Goal: Book appointment/travel/reservation

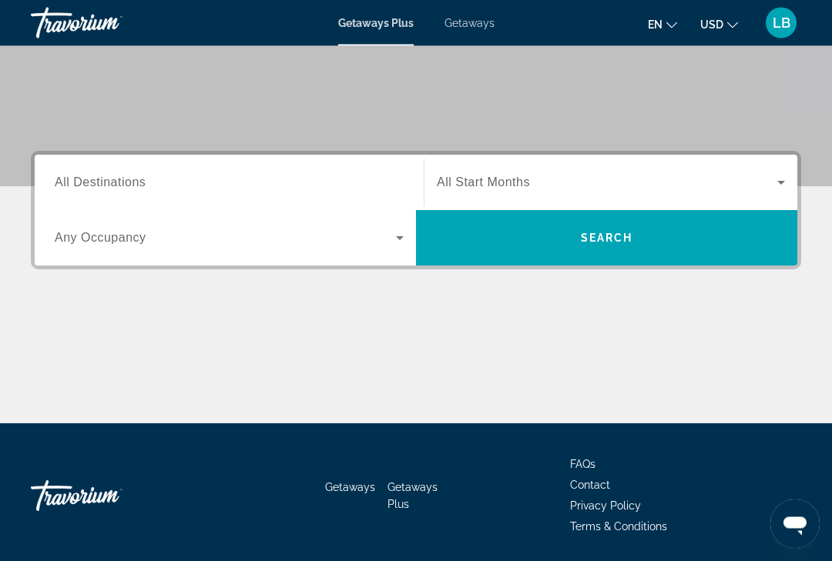
scroll to position [266, 0]
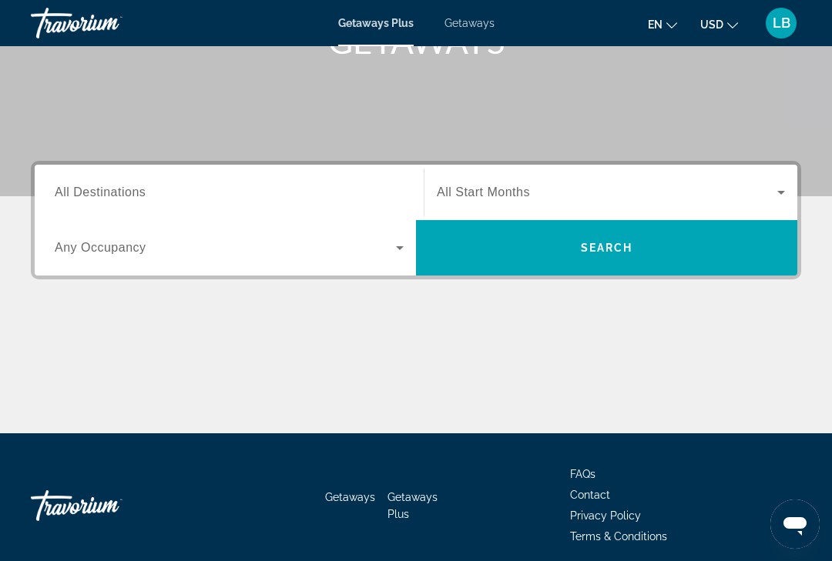
click at [90, 193] on span "All Destinations" at bounding box center [100, 192] width 91 height 13
click at [90, 193] on input "Destination All Destinations" at bounding box center [229, 193] width 349 height 18
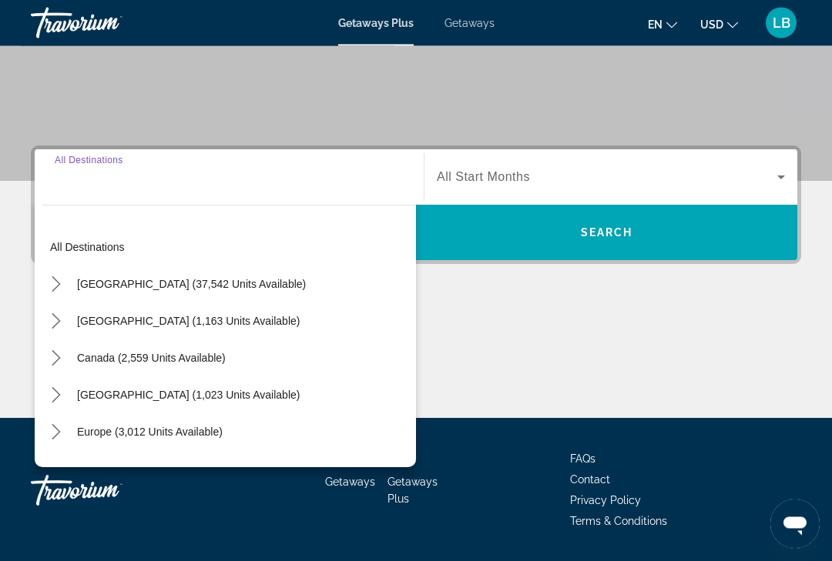
scroll to position [296, 0]
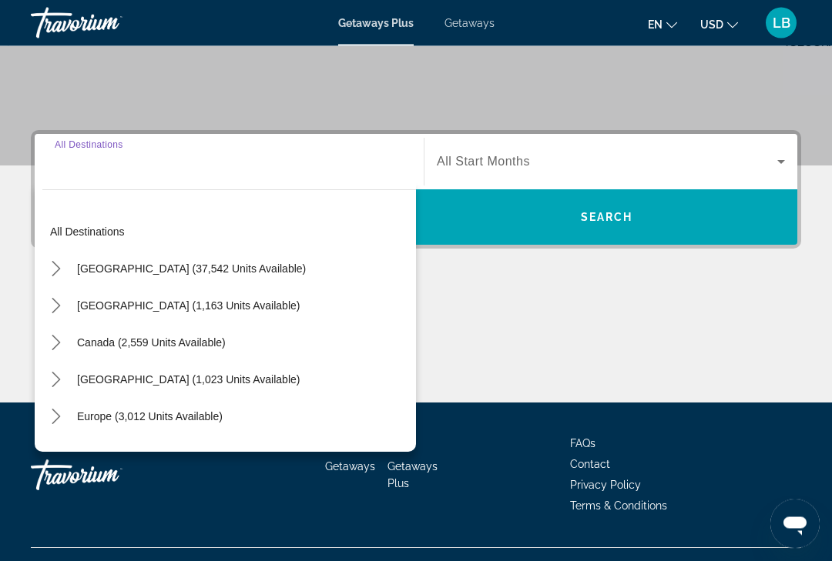
click at [50, 272] on icon "Toggle United States (37,542 units available) submenu" at bounding box center [56, 269] width 15 height 15
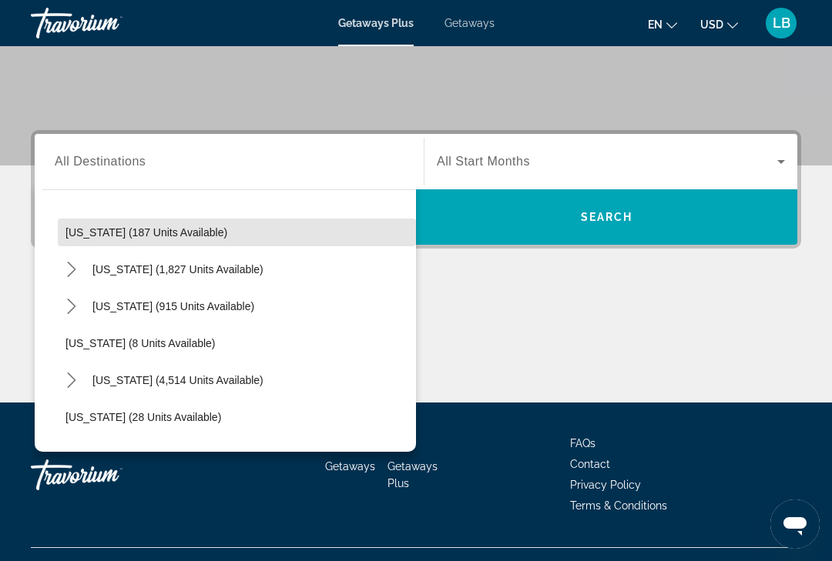
scroll to position [112, 0]
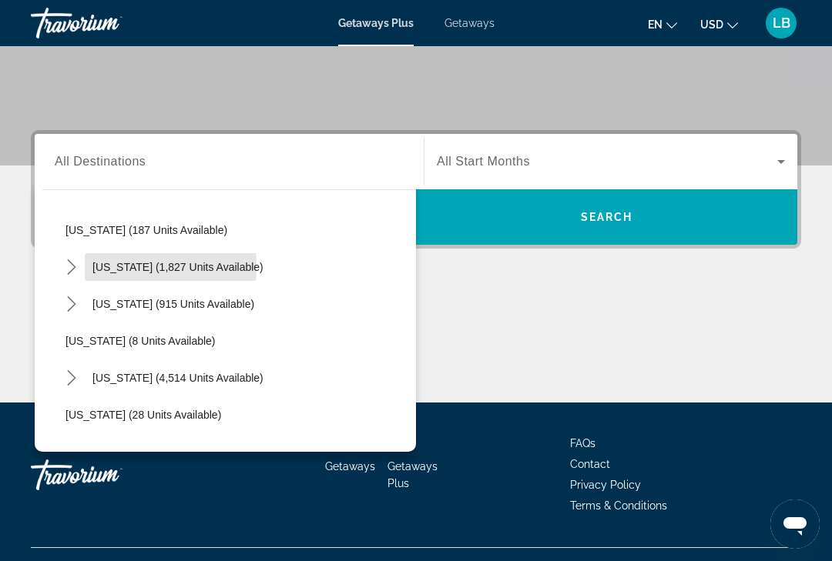
click at [100, 268] on span "[US_STATE] (1,827 units available)" at bounding box center [177, 267] width 171 height 12
type input "**********"
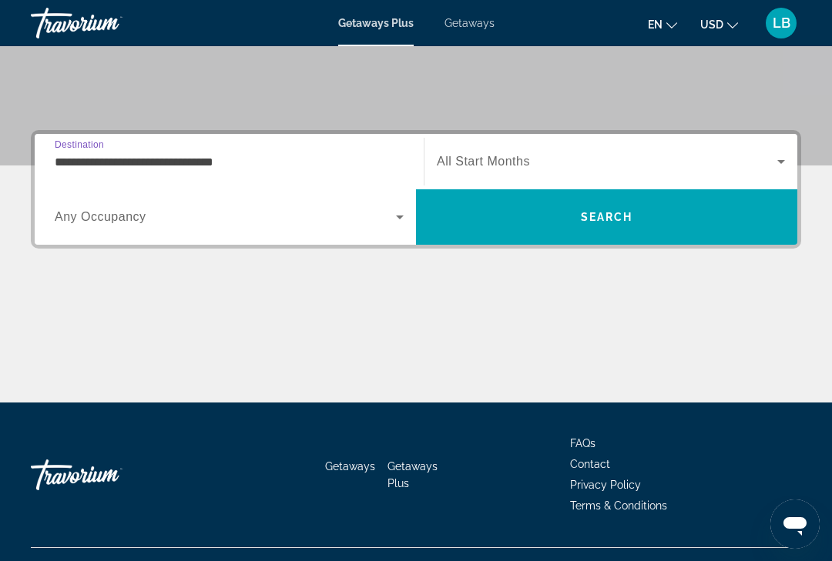
click at [767, 168] on span "Search widget" at bounding box center [607, 161] width 340 height 18
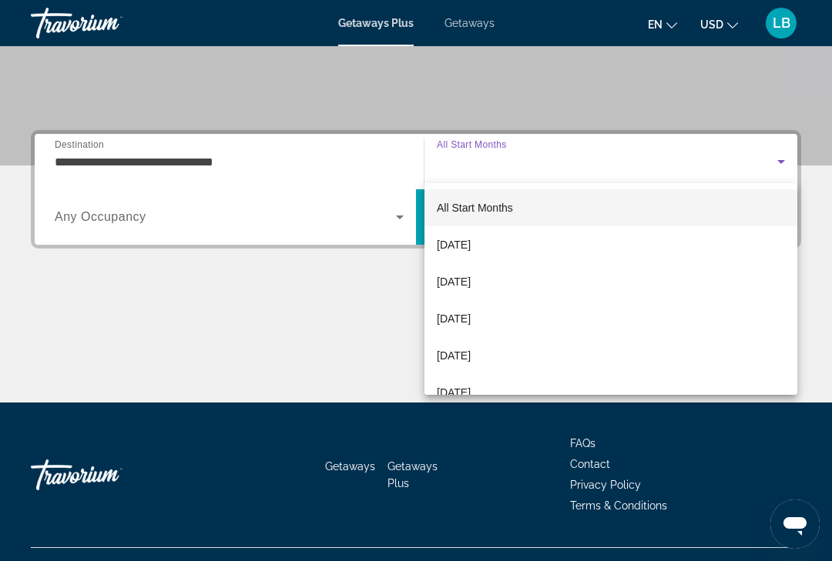
click at [699, 284] on mat-option "[DATE]" at bounding box center [610, 281] width 373 height 37
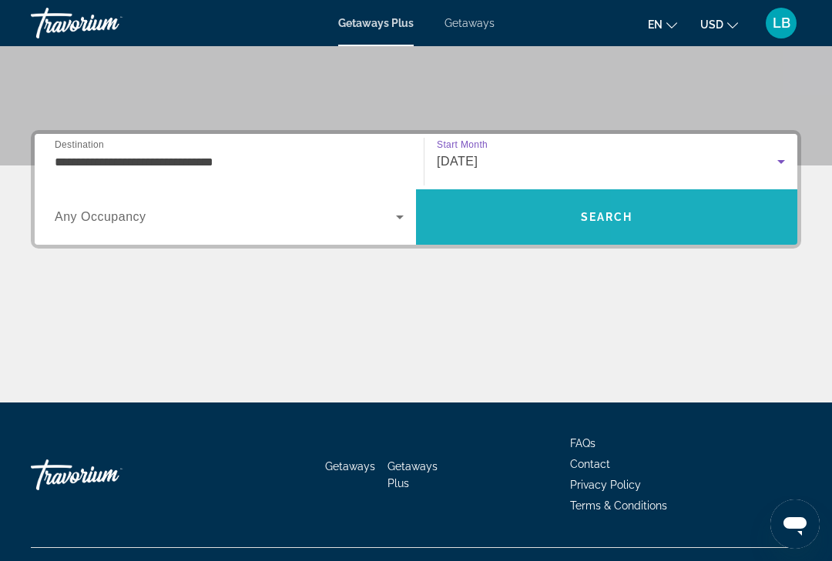
click at [699, 218] on span "Search" at bounding box center [606, 217] width 381 height 37
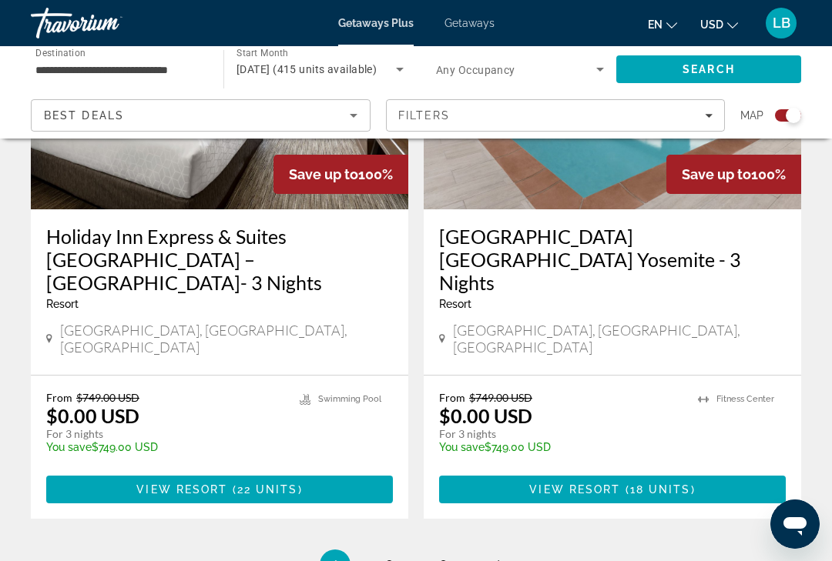
scroll to position [3550, 0]
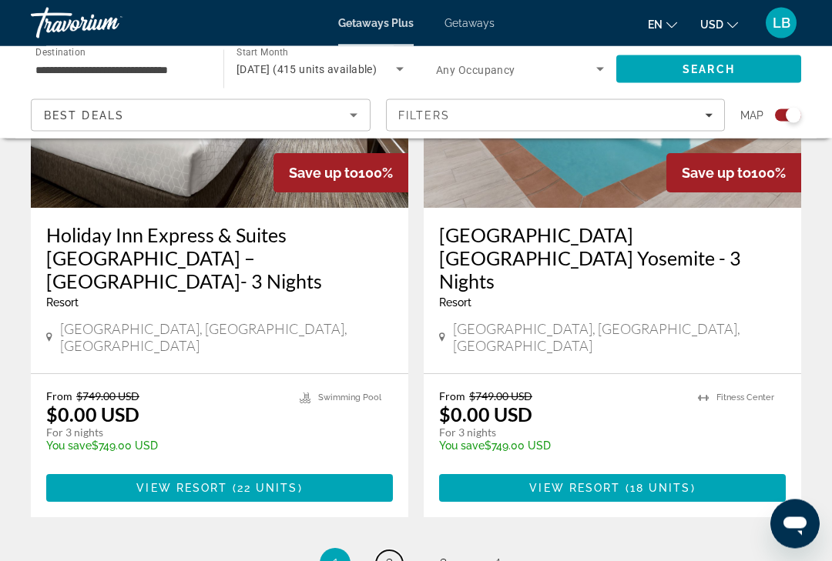
click at [397, 551] on link "page 2" at bounding box center [389, 564] width 27 height 27
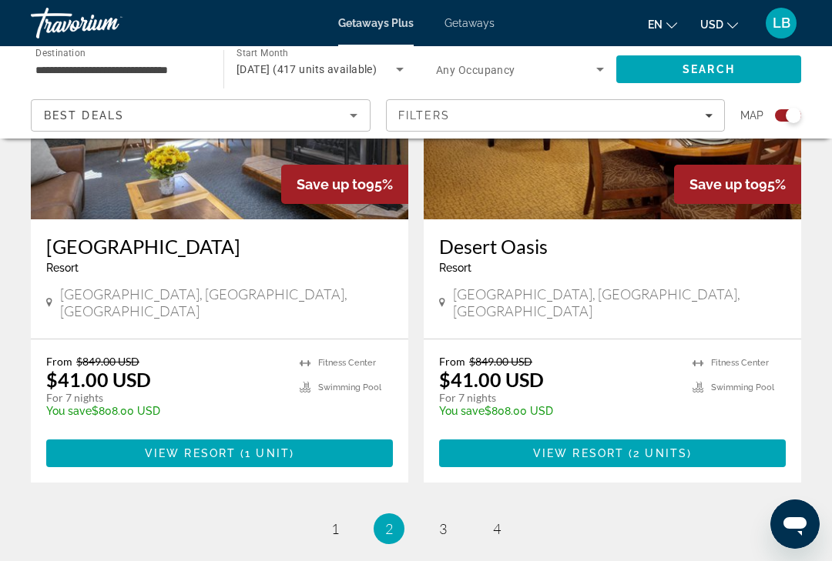
scroll to position [3495, 0]
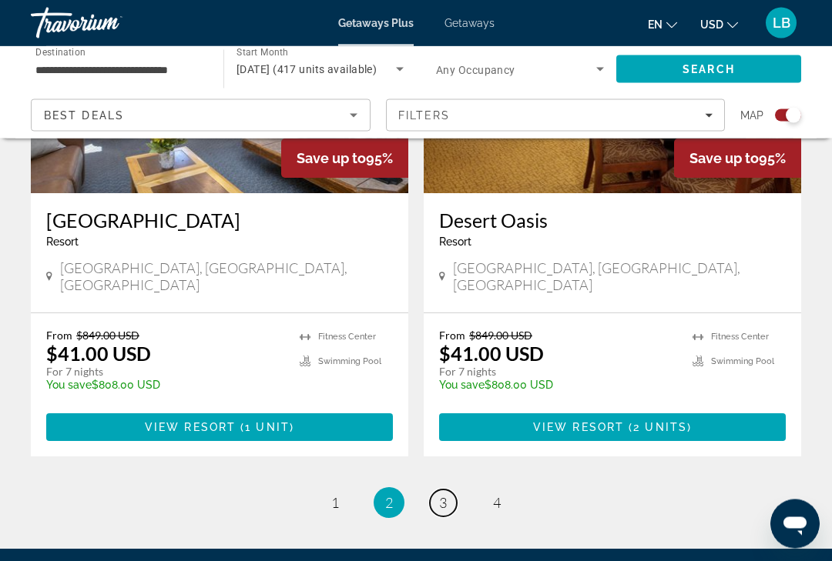
click at [441, 491] on link "page 3" at bounding box center [443, 504] width 27 height 27
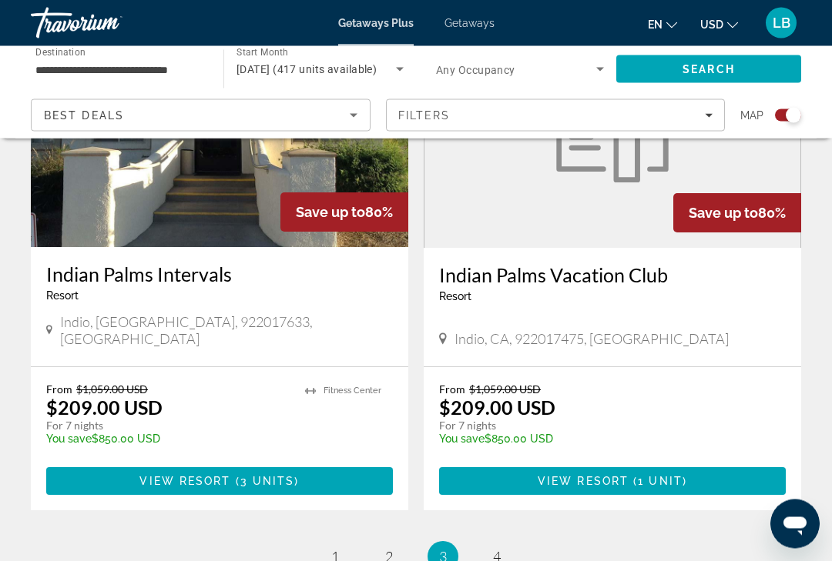
scroll to position [3496, 0]
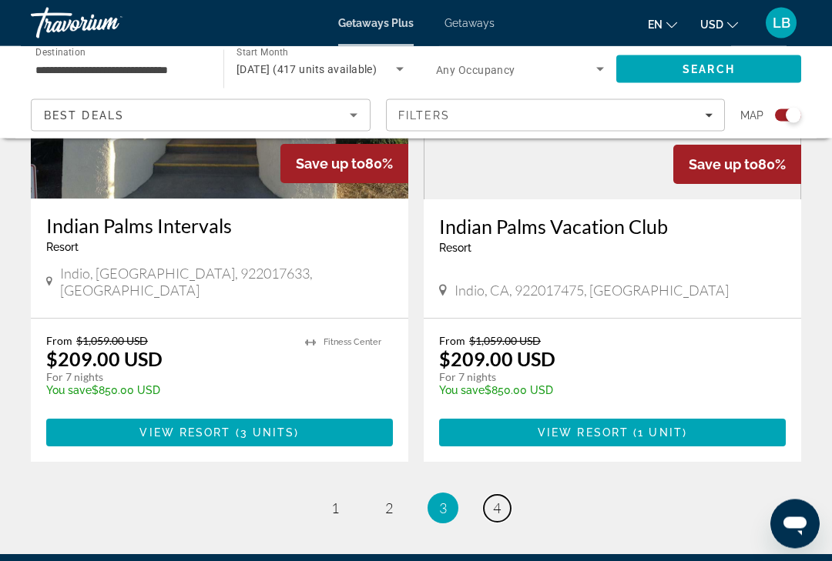
click at [507, 496] on link "page 4" at bounding box center [497, 509] width 27 height 27
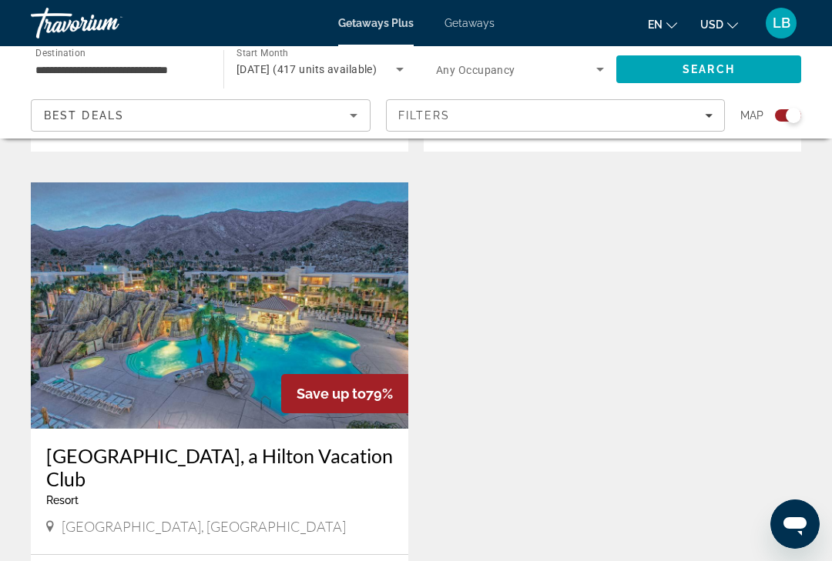
scroll to position [1056, 0]
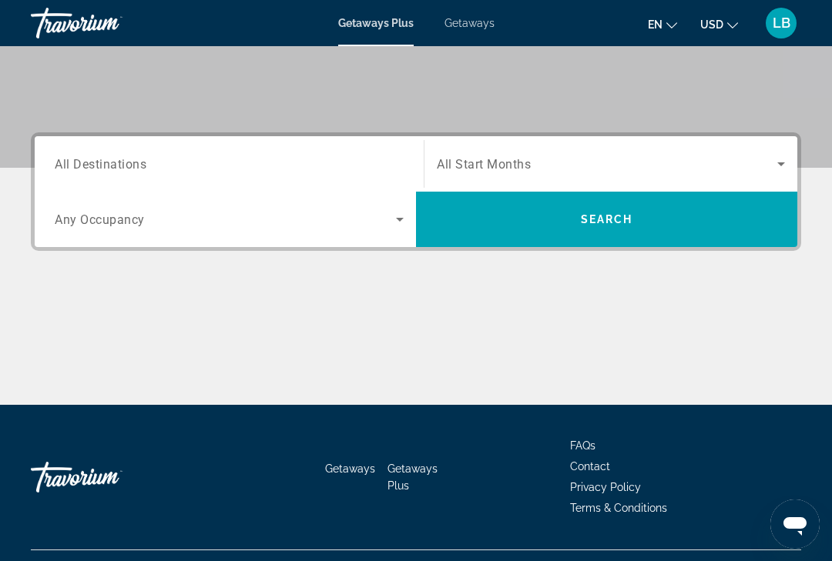
scroll to position [297, 0]
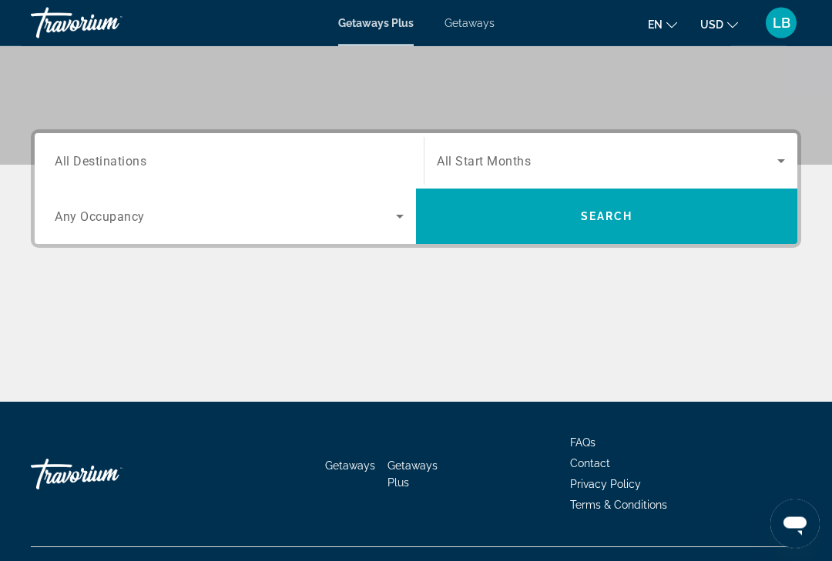
click at [69, 158] on span "All Destinations" at bounding box center [101, 161] width 92 height 15
click at [69, 158] on input "Destination All Destinations" at bounding box center [229, 162] width 349 height 18
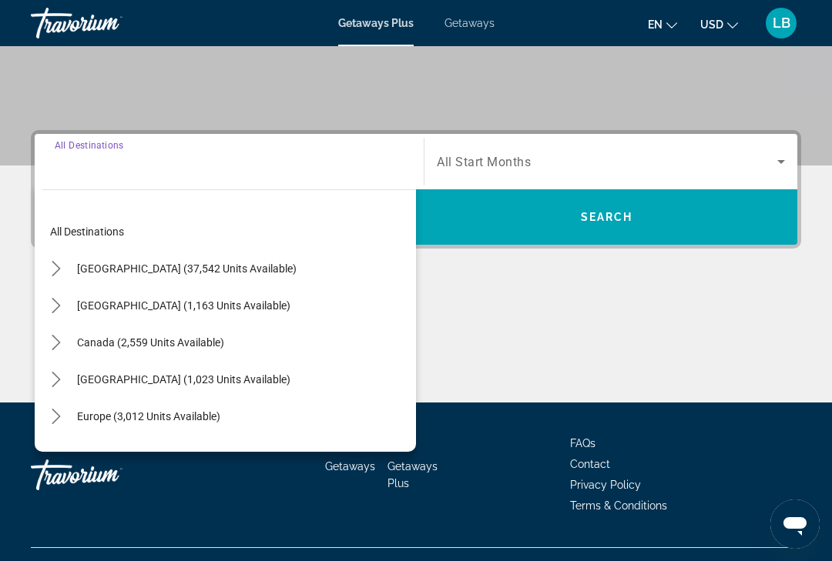
scroll to position [0, 0]
click at [49, 267] on icon "Toggle United States (37,542 units available) submenu" at bounding box center [56, 268] width 15 height 15
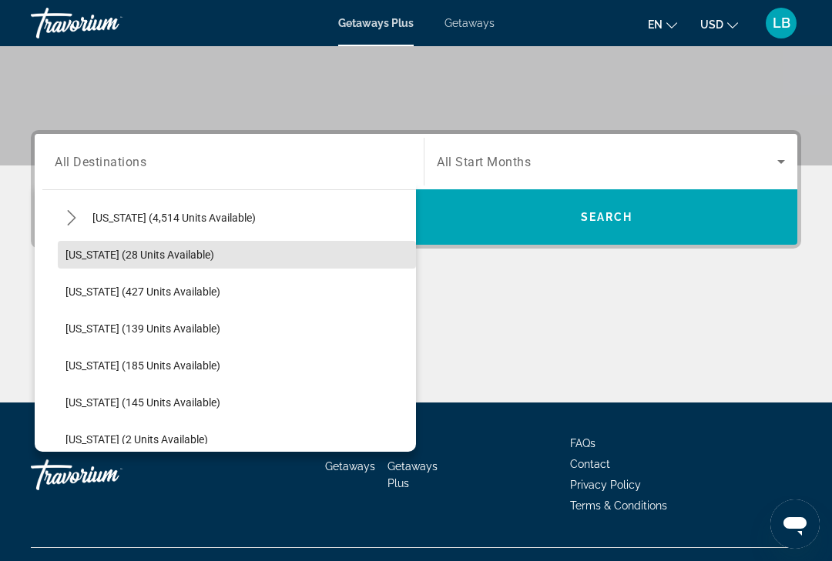
scroll to position [277, 0]
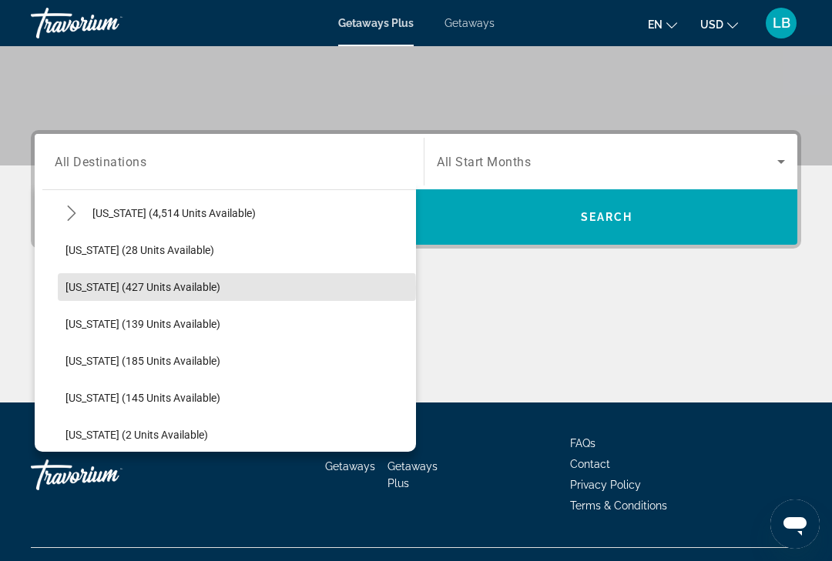
click at [79, 289] on span "[US_STATE] (427 units available)" at bounding box center [142, 287] width 155 height 12
type input "**********"
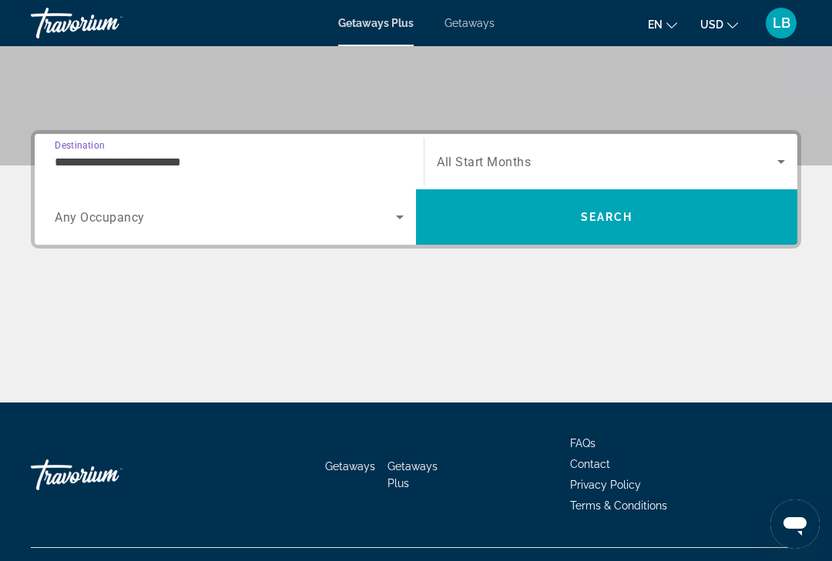
click at [777, 168] on icon "Search widget" at bounding box center [781, 161] width 18 height 18
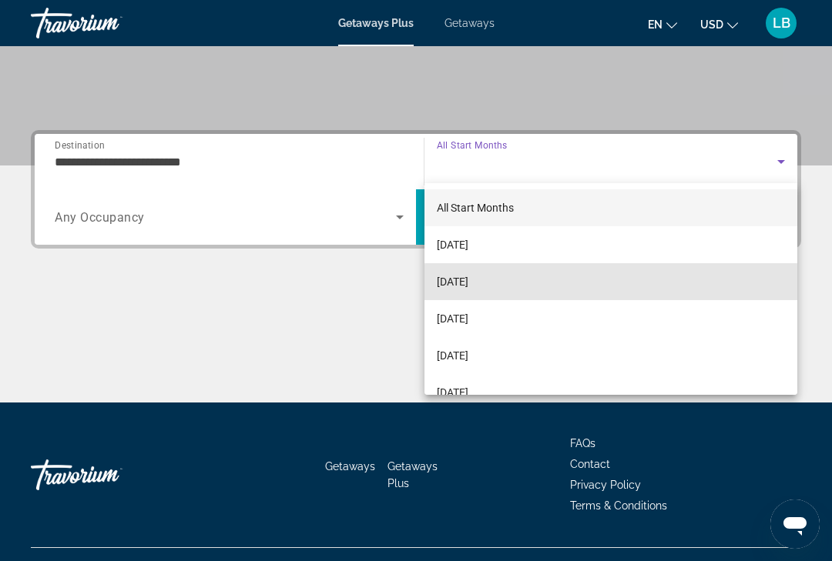
click at [683, 284] on mat-option "[DATE]" at bounding box center [610, 281] width 373 height 37
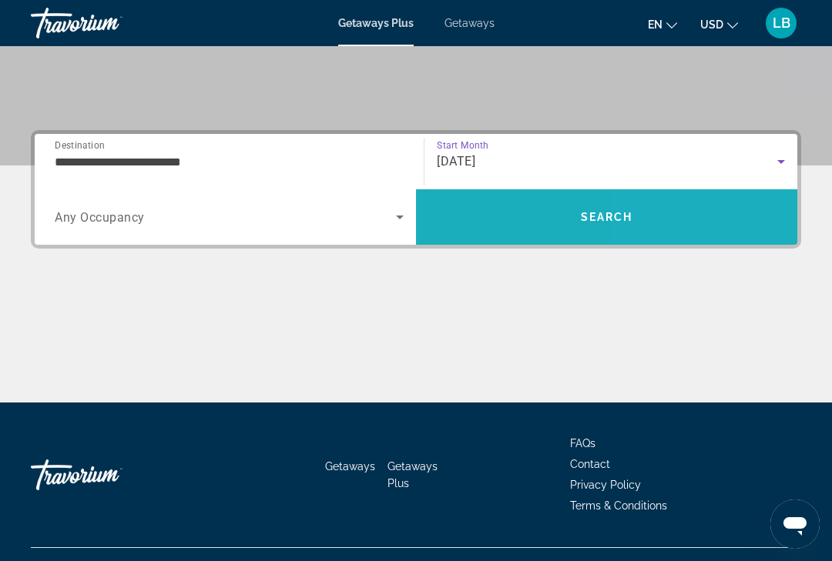
click at [713, 217] on span "Search" at bounding box center [606, 217] width 381 height 37
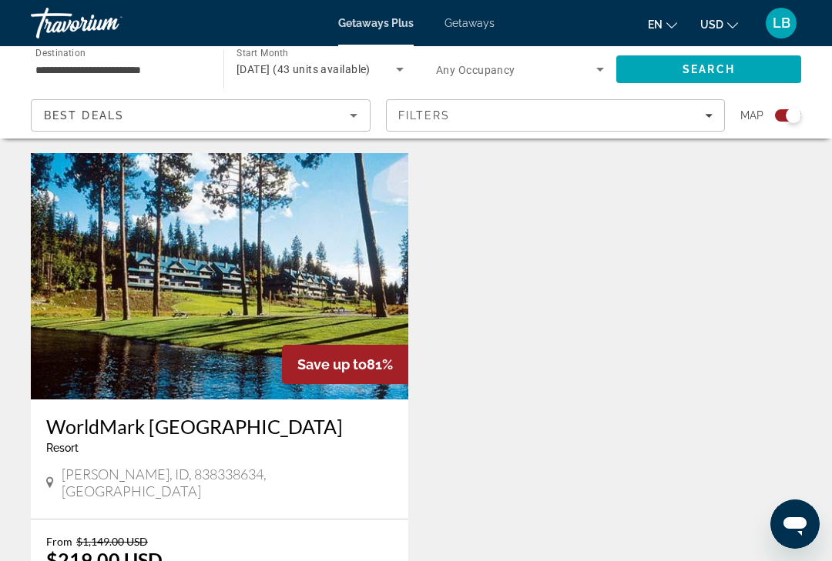
scroll to position [2159, 0]
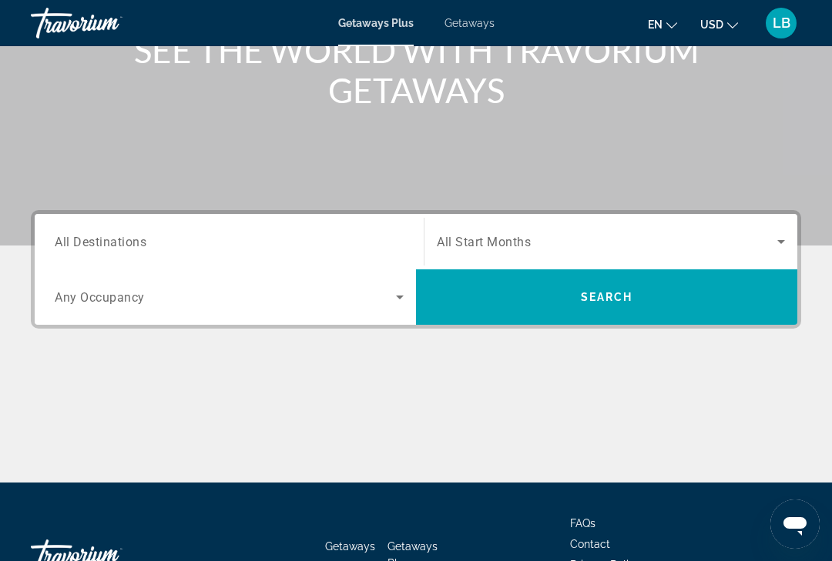
scroll to position [229, 0]
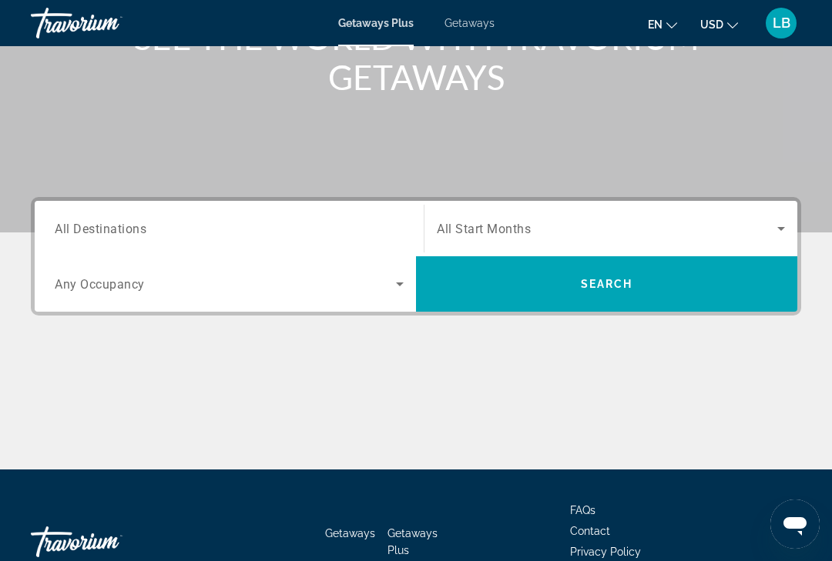
click at [75, 223] on span "All Destinations" at bounding box center [101, 228] width 92 height 15
click at [75, 223] on input "Destination All Destinations" at bounding box center [229, 229] width 349 height 18
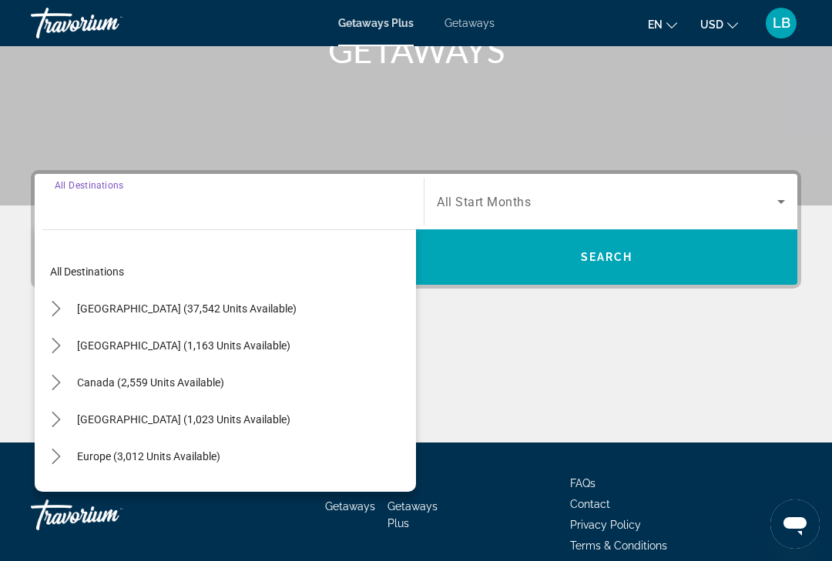
scroll to position [297, 0]
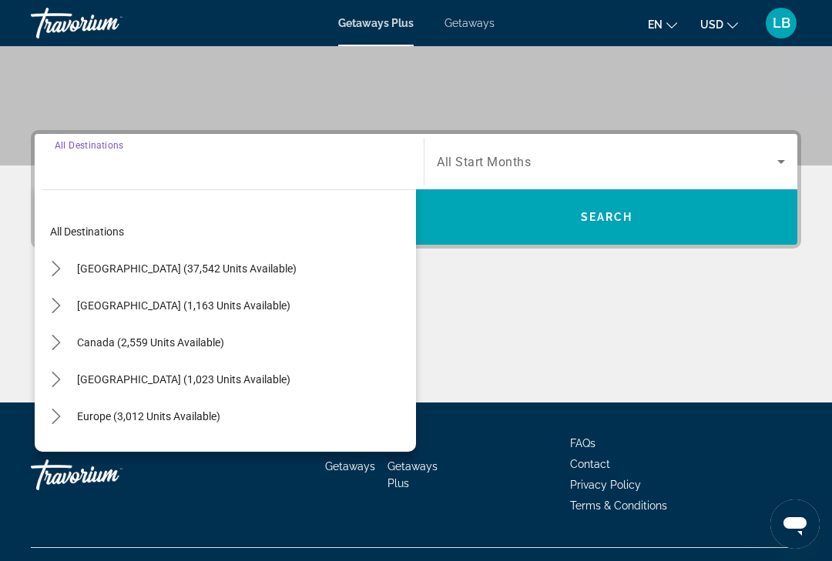
click at [55, 265] on icon "Toggle United States (37,542 units available) submenu" at bounding box center [56, 268] width 8 height 15
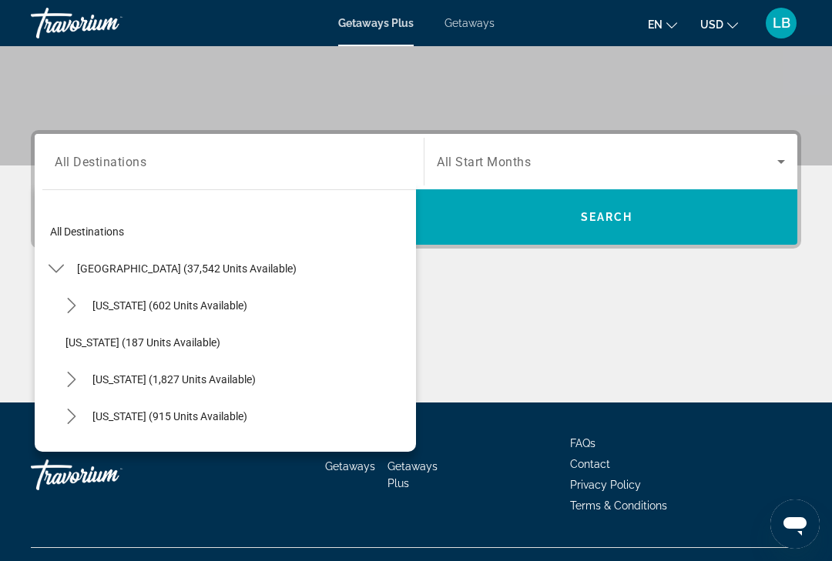
scroll to position [0, 0]
click at [727, 311] on div "Main content" at bounding box center [416, 345] width 770 height 116
